Goal: Information Seeking & Learning: Learn about a topic

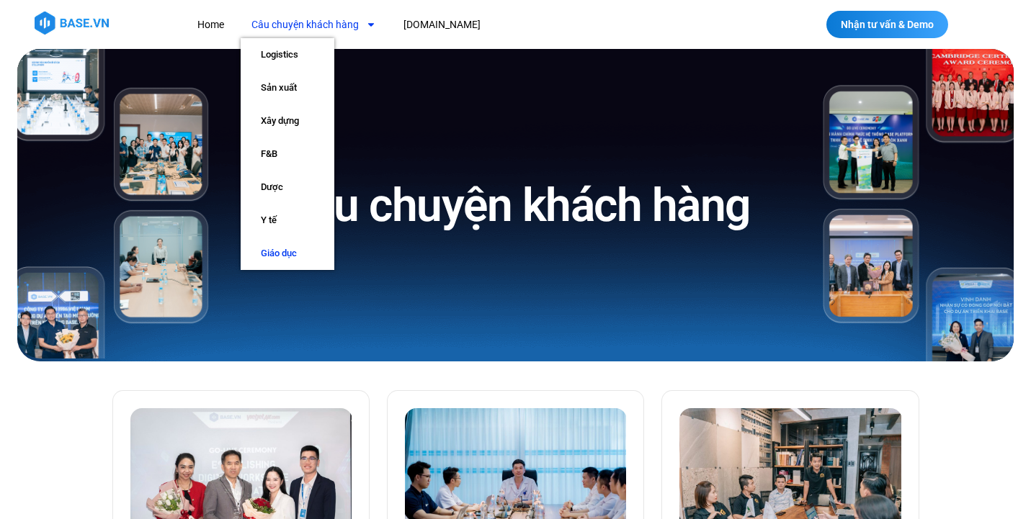
click at [281, 250] on link "Giáo dục" at bounding box center [288, 253] width 94 height 33
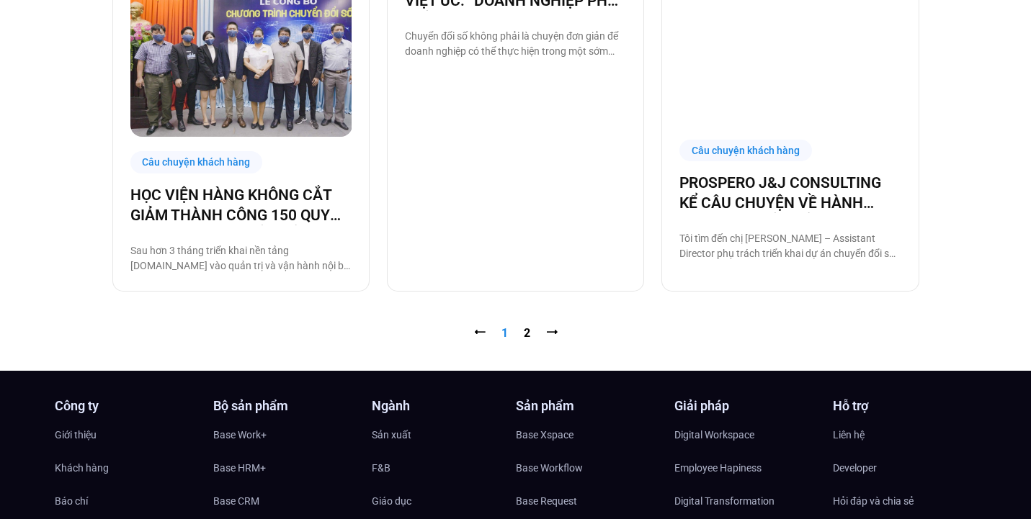
scroll to position [1511, 0]
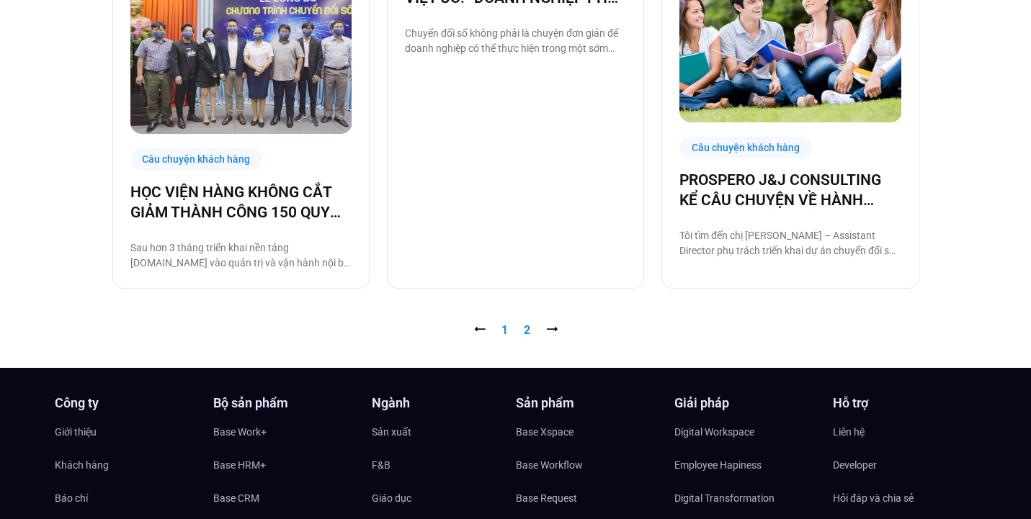
click at [528, 328] on link "Trang 2" at bounding box center [527, 330] width 6 height 14
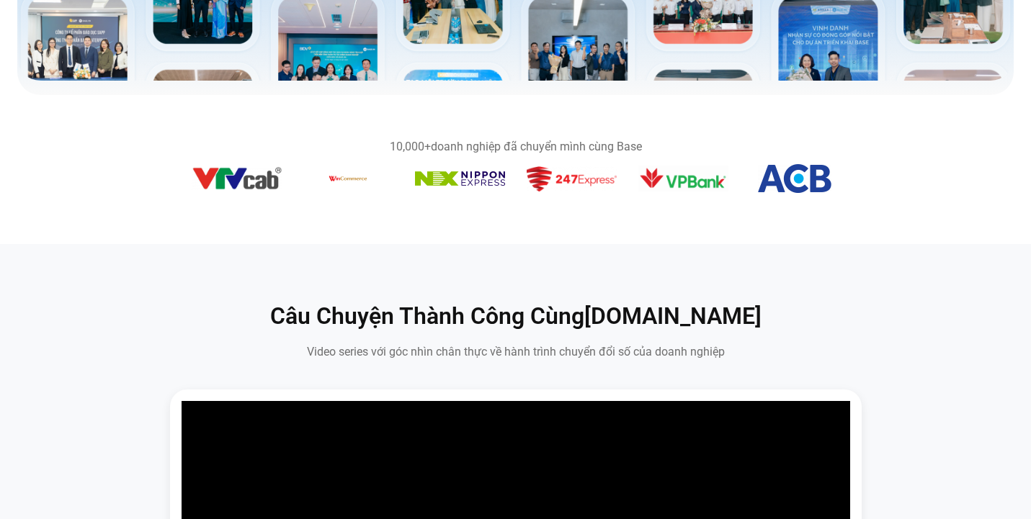
scroll to position [653, 0]
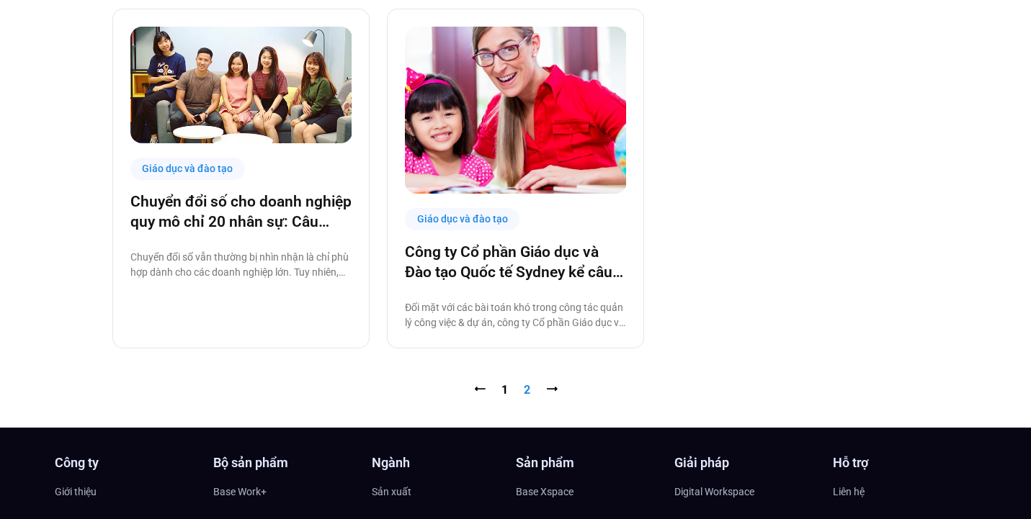
scroll to position [394, 0]
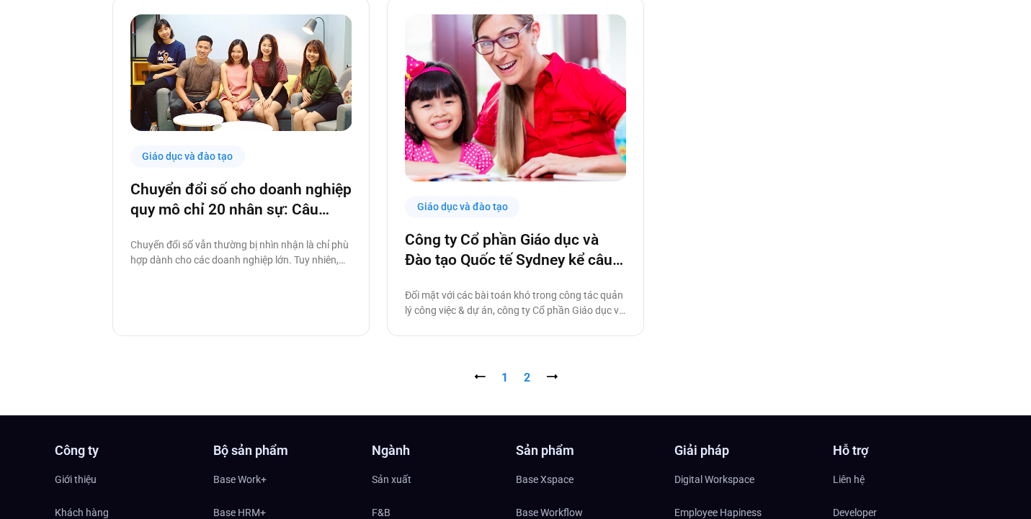
click at [502, 378] on link "Trang 1" at bounding box center [504, 378] width 6 height 14
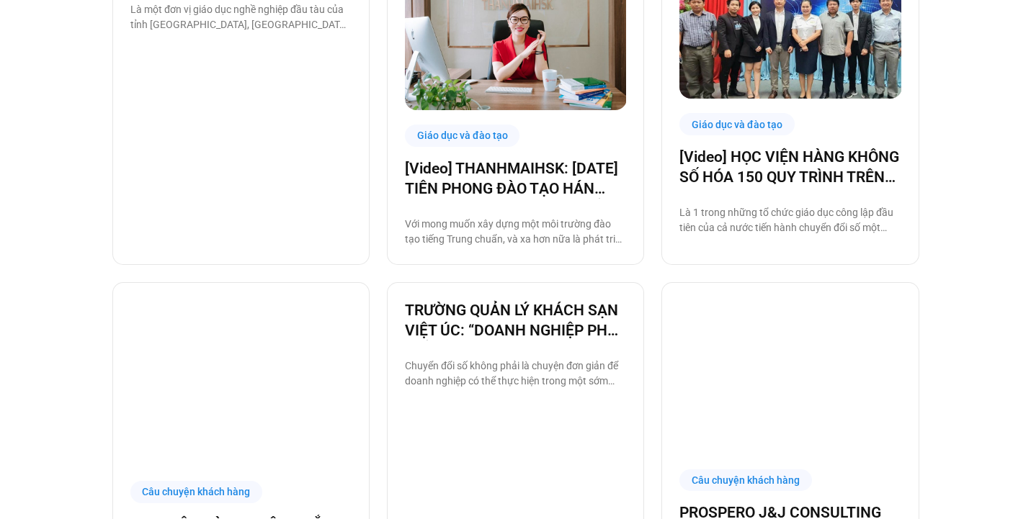
scroll to position [1177, 0]
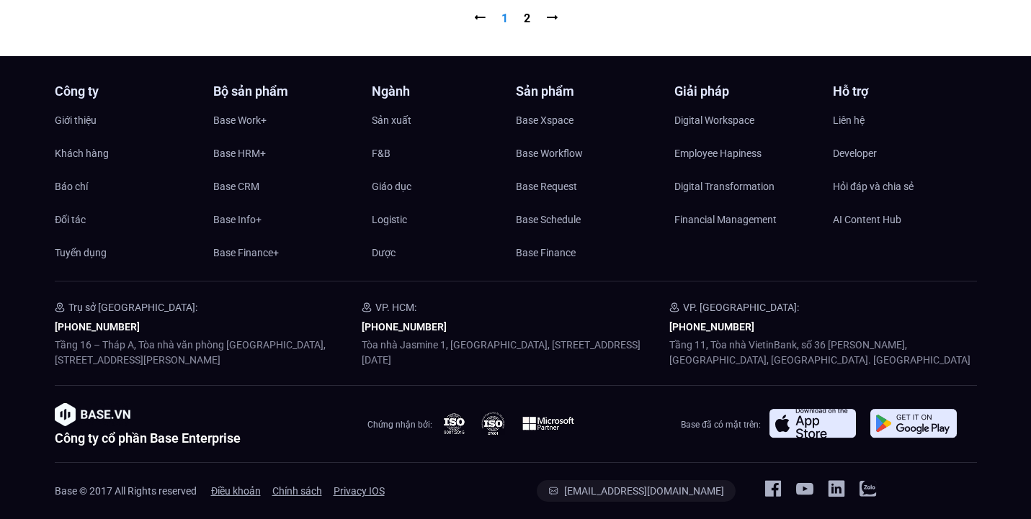
scroll to position [1823, 0]
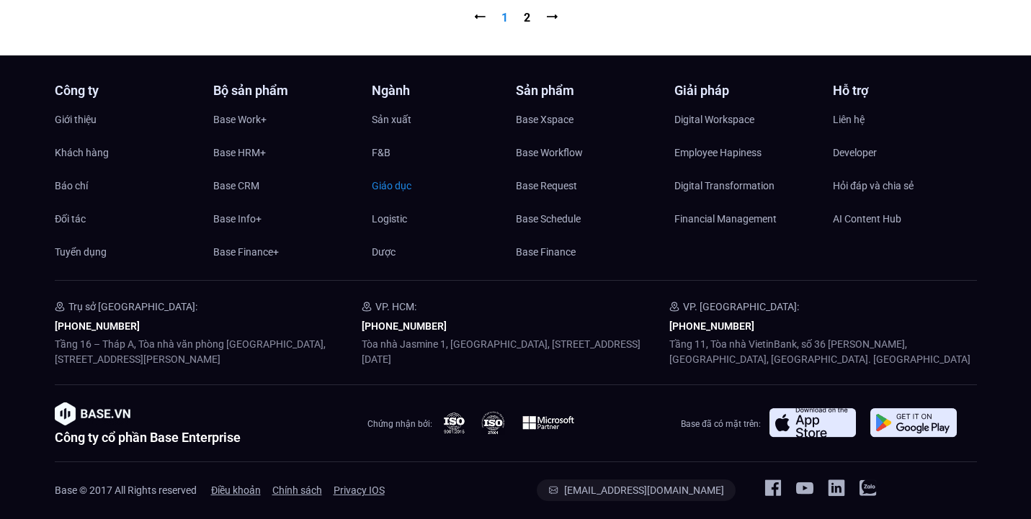
click at [400, 192] on span "Giáo dục" at bounding box center [392, 186] width 40 height 22
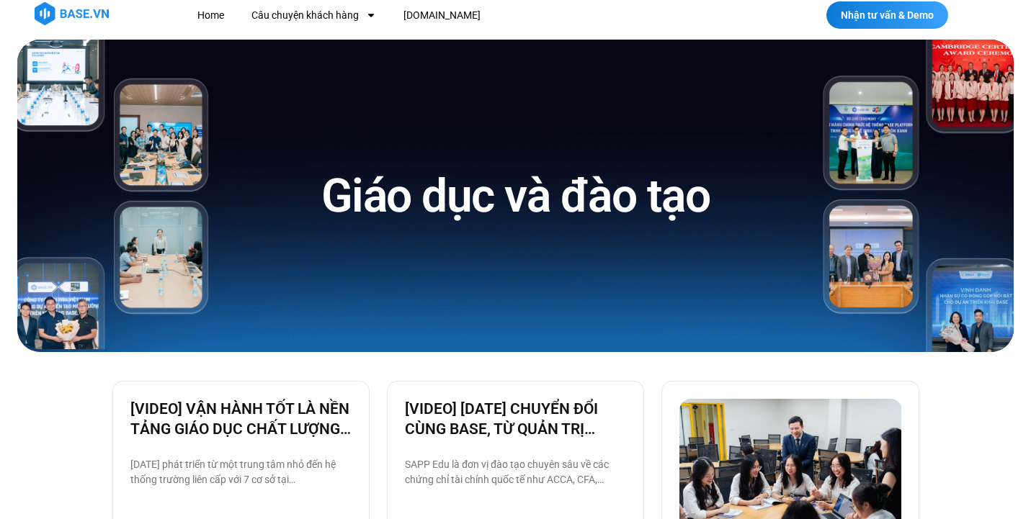
scroll to position [0, 0]
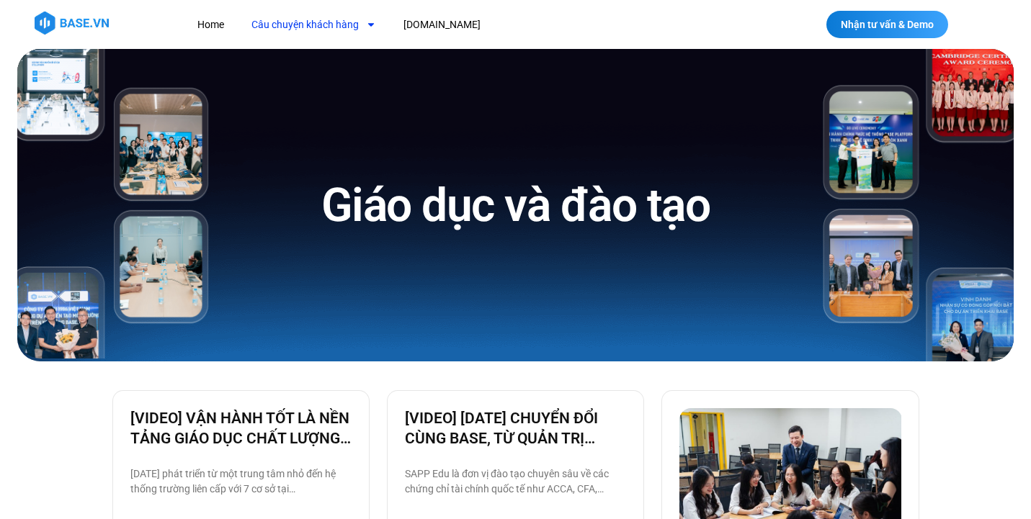
click at [338, 32] on link "Câu chuyện khách hàng" at bounding box center [314, 25] width 146 height 27
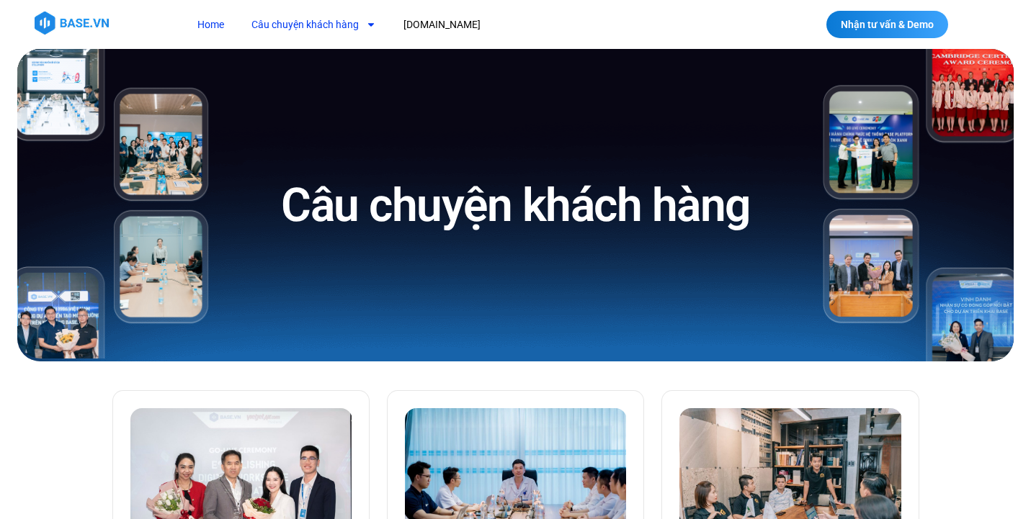
click at [217, 24] on link "Home" at bounding box center [211, 25] width 48 height 27
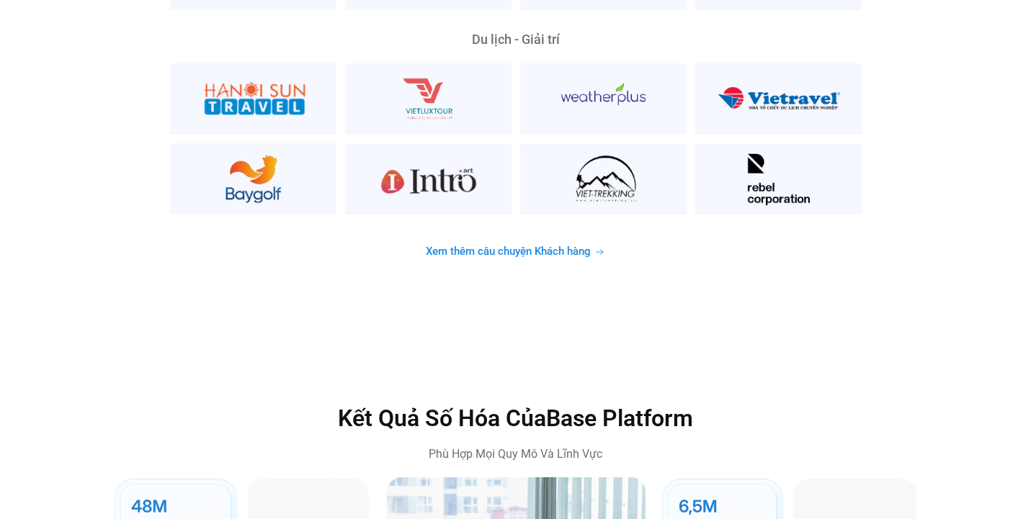
click at [483, 246] on span "Xem thêm câu chuyện Khách hàng" at bounding box center [508, 251] width 165 height 11
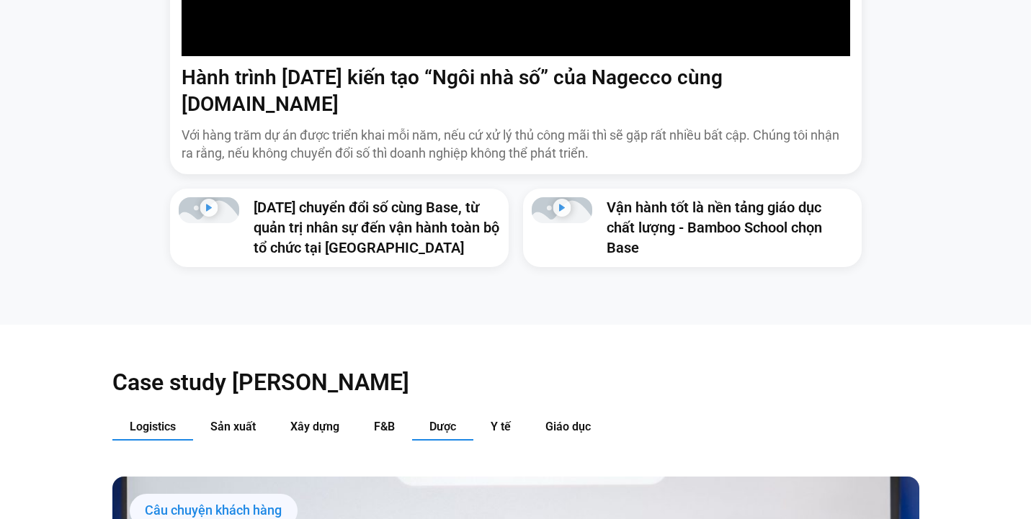
scroll to position [1202, 0]
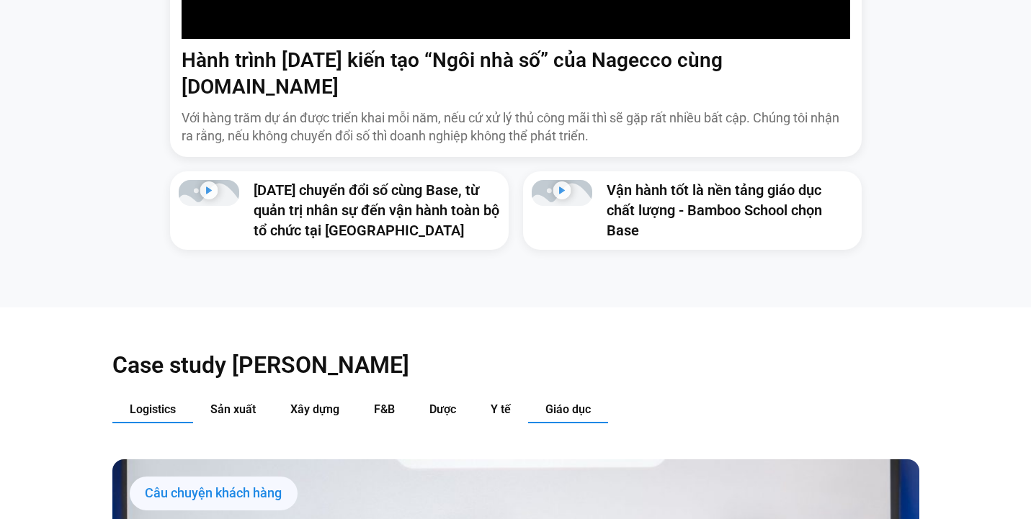
click at [580, 397] on button "Giáo dục" at bounding box center [568, 410] width 80 height 27
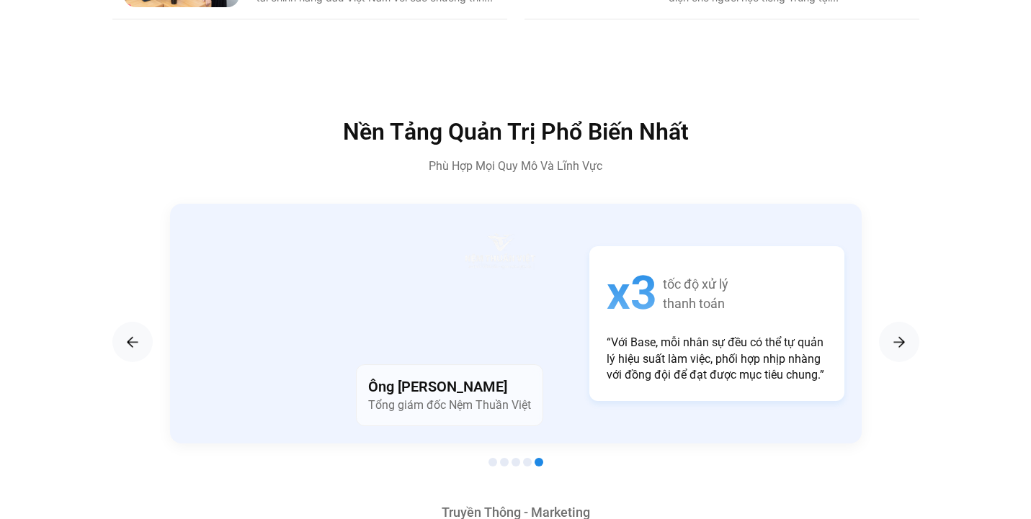
scroll to position [1892, 0]
